Goal: Check status: Check status

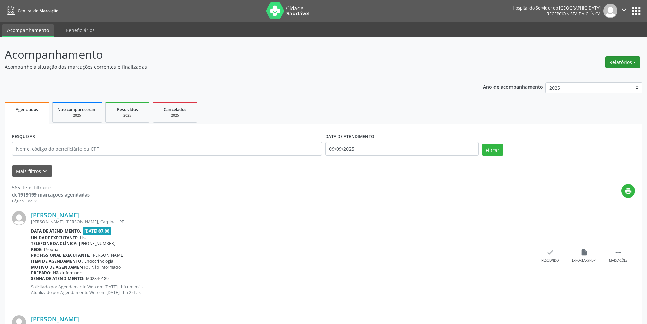
click at [624, 64] on button "Relatórios" at bounding box center [622, 62] width 35 height 12
click at [602, 78] on link "Agendamentos" at bounding box center [603, 77] width 73 height 10
select select "8"
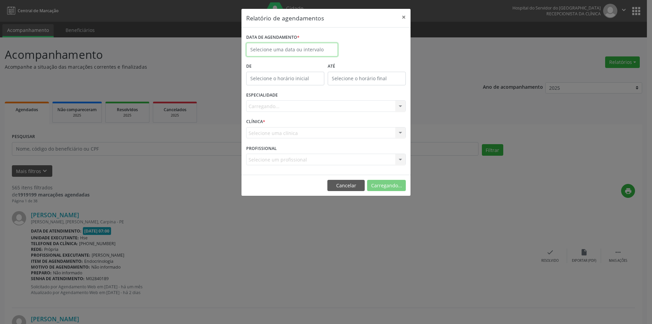
click at [278, 45] on input "text" at bounding box center [292, 50] width 92 height 14
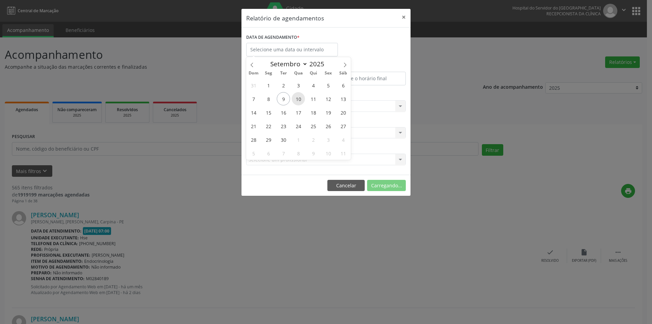
click at [297, 99] on span "10" at bounding box center [298, 98] width 13 height 13
type input "[DATE]"
click at [297, 99] on span "10" at bounding box center [298, 98] width 13 height 13
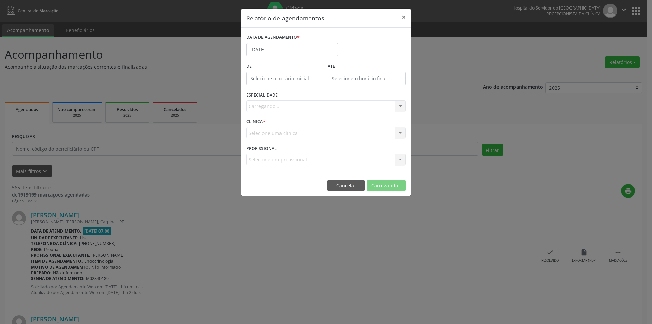
click at [289, 109] on div "Carregando... Nenhum resultado encontrado para: " " Não há nenhuma opção para s…" at bounding box center [326, 106] width 160 height 12
click at [290, 107] on div "Carregando... Nenhum resultado encontrado para: " " Não há nenhuma opção para s…" at bounding box center [326, 106] width 160 height 12
click at [290, 106] on div "Carregando... Nenhum resultado encontrado para: " " Não há nenhuma opção para s…" at bounding box center [326, 106] width 160 height 12
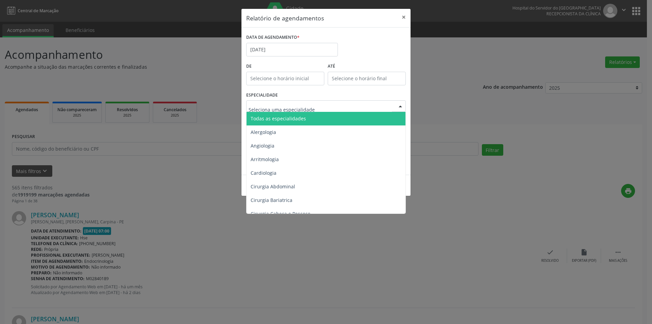
click at [290, 118] on span "Todas as especialidades" at bounding box center [278, 118] width 55 height 6
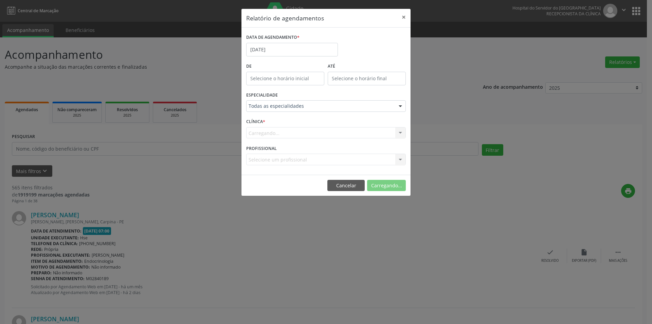
click at [290, 132] on div "Carregando... Nenhum resultado encontrado para: " " Não há nenhuma opção para s…" at bounding box center [326, 133] width 160 height 12
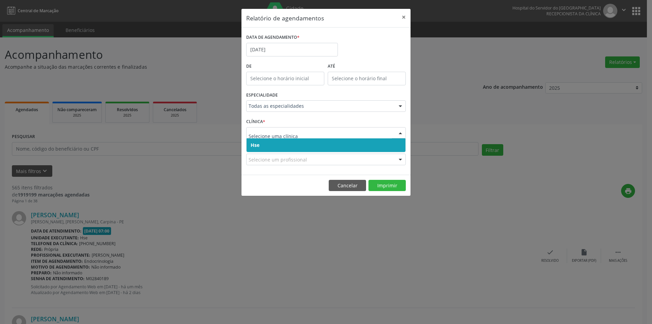
drag, startPoint x: 291, startPoint y: 143, endPoint x: 292, endPoint y: 139, distance: 3.9
click at [292, 143] on span "Hse" at bounding box center [325, 145] width 159 height 14
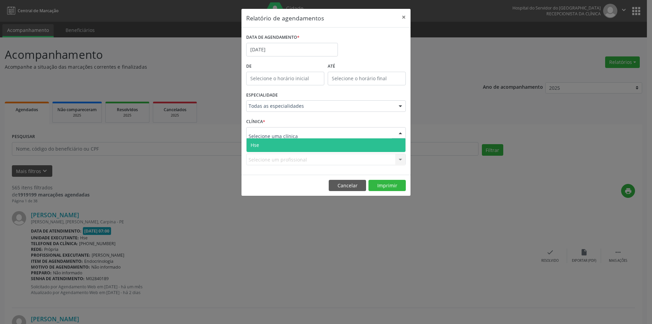
click at [294, 141] on span "Hse" at bounding box center [325, 145] width 159 height 14
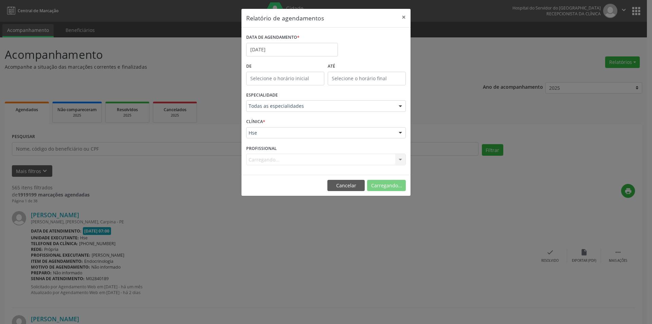
click at [288, 158] on div "Carregando... Nenhum resultado encontrado para: " " Não há nenhuma opção para s…" at bounding box center [326, 159] width 160 height 12
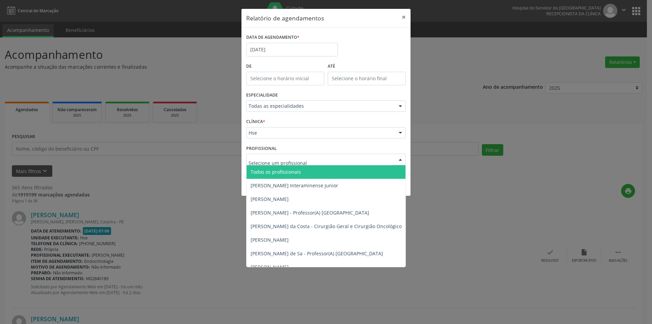
click at [290, 173] on span "Todos os profissionais" at bounding box center [276, 171] width 50 height 6
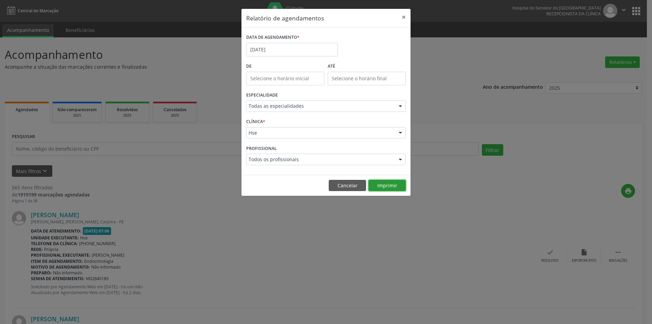
click at [388, 183] on button "Imprimir" at bounding box center [386, 186] width 37 height 12
